Goal: Check status: Check status

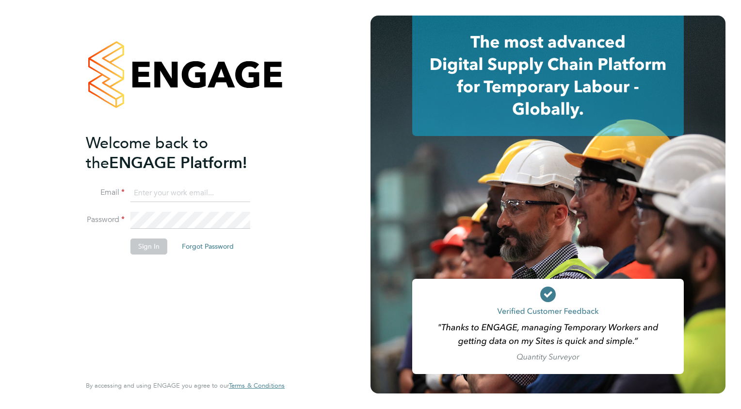
click at [162, 192] on input at bounding box center [191, 192] width 120 height 17
type input "wates@alliance-msp.co.uk"
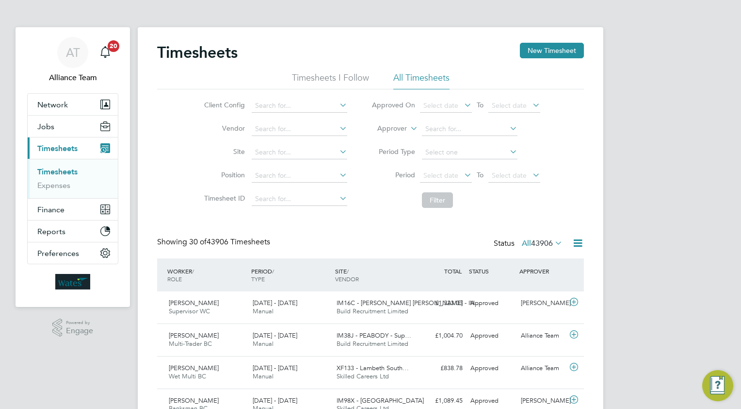
click at [409, 128] on icon at bounding box center [409, 125] width 0 height 9
click at [381, 140] on li "Worker" at bounding box center [384, 139] width 48 height 13
click at [444, 129] on input at bounding box center [470, 129] width 96 height 14
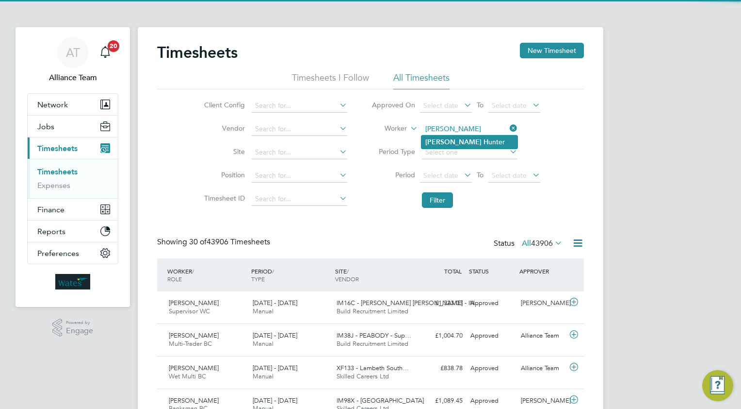
click at [457, 145] on li "Rudi H unter" at bounding box center [470, 141] width 96 height 13
type input "Rudi Hunter"
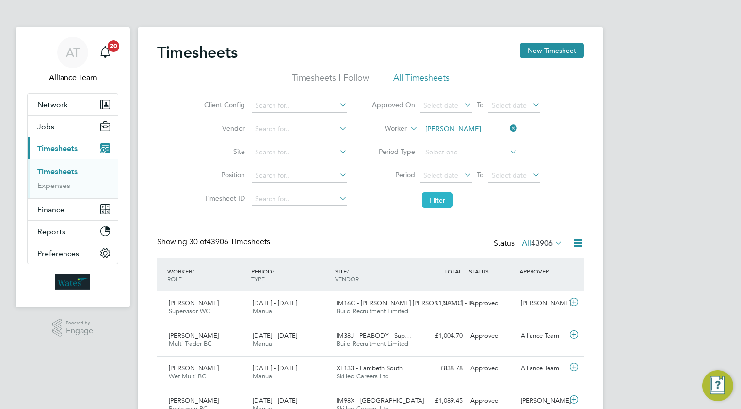
click at [437, 198] on button "Filter" at bounding box center [437, 200] width 31 height 16
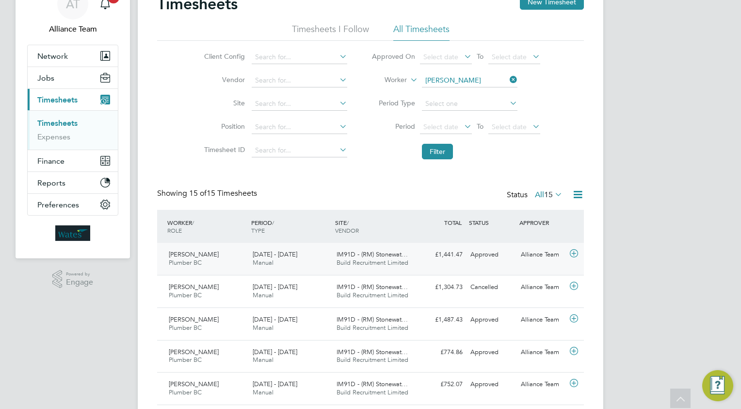
click at [574, 253] on icon at bounding box center [574, 253] width 12 height 8
